Goal: Transaction & Acquisition: Purchase product/service

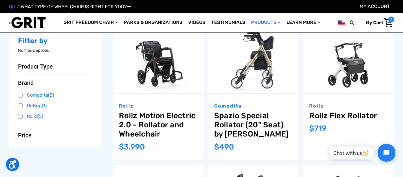
scroll to position [92, 0]
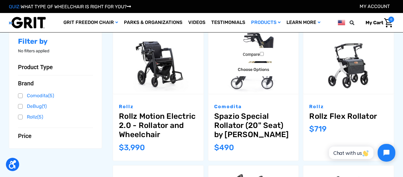
click at [240, 132] on link "Spazio Special Rollator (20" Seat) by [PERSON_NAME]" at bounding box center [253, 125] width 79 height 28
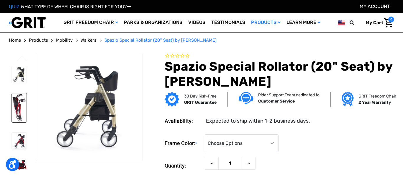
click at [24, 114] on img at bounding box center [19, 107] width 15 height 29
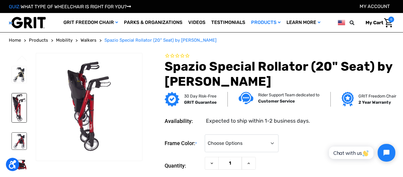
click at [21, 147] on img at bounding box center [19, 140] width 15 height 17
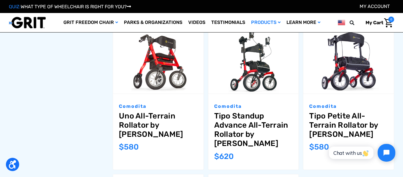
scroll to position [376, 0]
